Goal: Task Accomplishment & Management: Complete application form

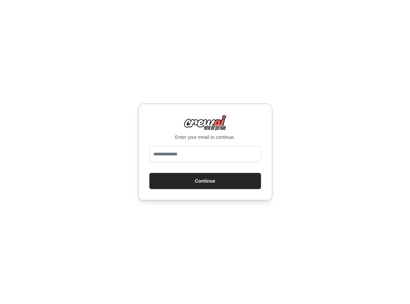
click at [186, 150] on input "email" at bounding box center [205, 154] width 112 height 16
type input "**********"
click at [149, 173] on button "Continue" at bounding box center [205, 181] width 112 height 16
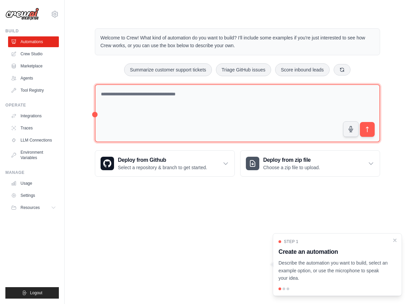
click at [154, 102] on textarea at bounding box center [238, 113] width 286 height 58
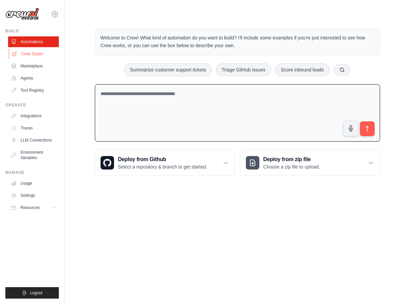
click at [47, 58] on link "Crew Studio" at bounding box center [34, 53] width 51 height 11
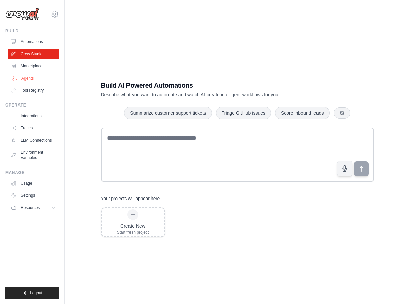
click at [40, 79] on link "Agents" at bounding box center [34, 78] width 51 height 11
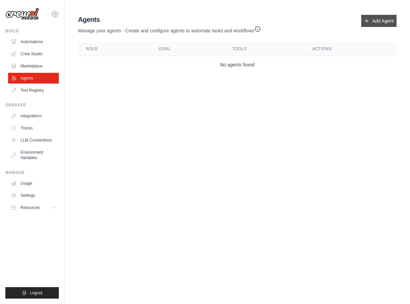
click at [379, 24] on link "Add Agent" at bounding box center [379, 21] width 35 height 12
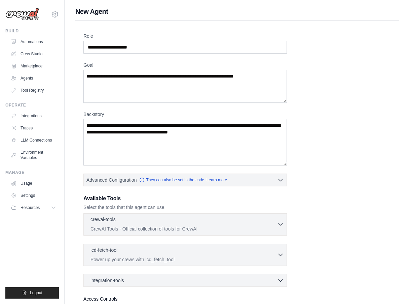
click at [142, 225] on p "CrewAI Tools - Official collection of tools for CrewAI" at bounding box center [184, 228] width 187 height 7
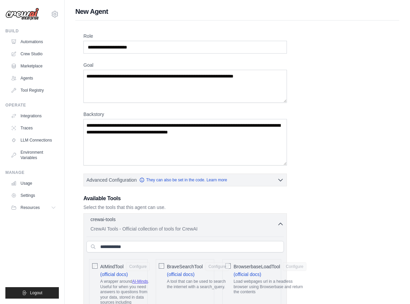
click at [141, 224] on div "crewai-tools 0 selected CrewAI Tools - Official collection of tools for CrewAI" at bounding box center [184, 224] width 187 height 16
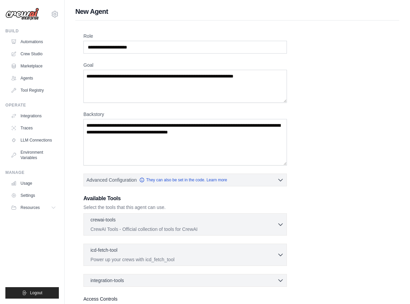
click at [120, 56] on div "Role Goal [GEOGRAPHIC_DATA] Advanced Configuration They can also be set in the …" at bounding box center [237, 182] width 308 height 298
click at [120, 53] on input "Role" at bounding box center [185, 47] width 204 height 13
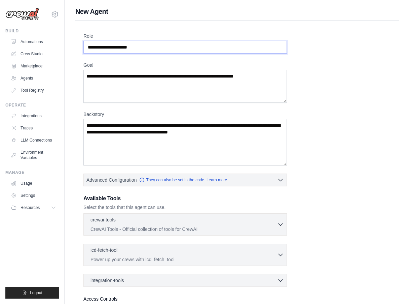
click at [118, 52] on input "Role" at bounding box center [185, 47] width 204 height 13
click at [190, 169] on div "Role Goal [GEOGRAPHIC_DATA] Advanced Configuration They can also be set in the …" at bounding box center [237, 182] width 308 height 298
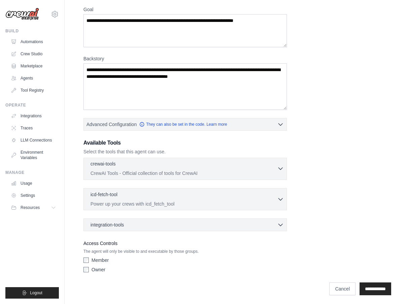
scroll to position [58, 0]
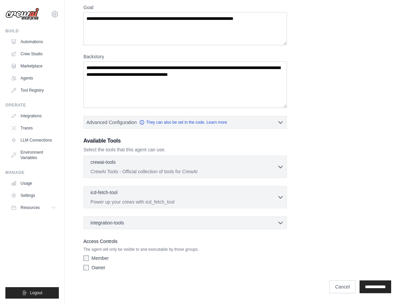
click at [143, 218] on div "integration-tools 0 selected Gmail Box Save files to Box" at bounding box center [185, 222] width 204 height 13
click at [142, 226] on div "integration-tools 0 selected Gmail Box Save files to Box" at bounding box center [185, 222] width 204 height 13
click at [140, 224] on div "integration-tools 0 selected" at bounding box center [188, 222] width 194 height 7
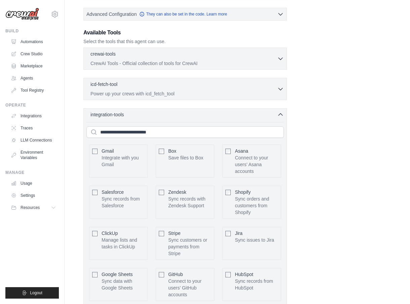
scroll to position [181, 0]
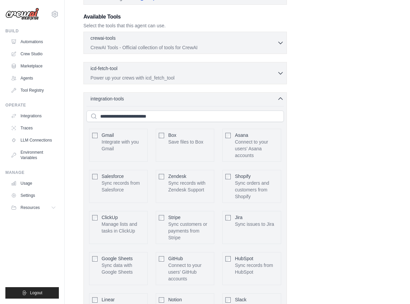
click at [162, 221] on div "Stripe Sync customers or payments from Stripe Configure" at bounding box center [185, 227] width 59 height 33
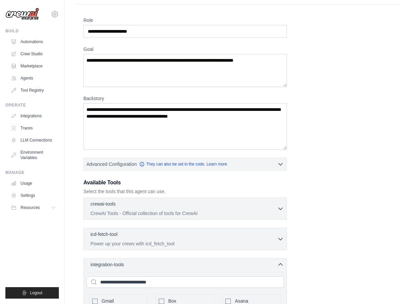
scroll to position [4, 0]
